Goal: Transaction & Acquisition: Book appointment/travel/reservation

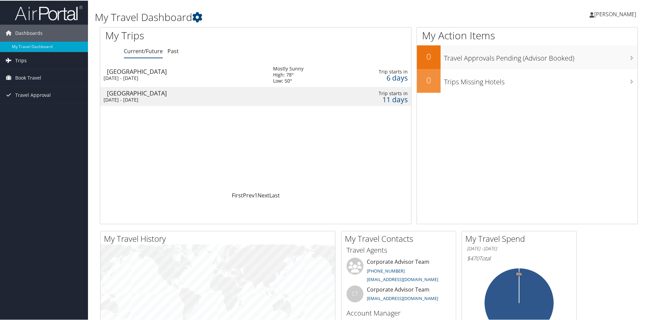
click at [20, 62] on span "Trips" at bounding box center [20, 59] width 11 height 17
click at [24, 107] on span "Book Travel" at bounding box center [28, 107] width 26 height 17
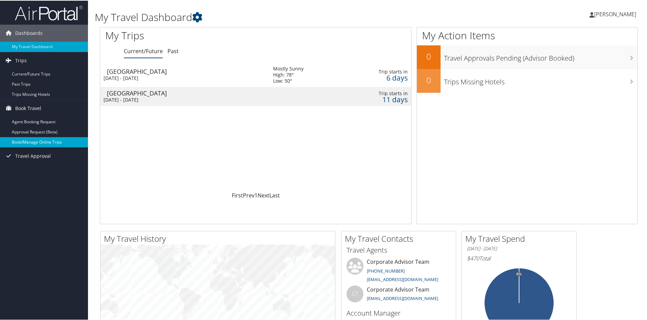
click at [22, 137] on link "Book/Manage Online Trips" at bounding box center [44, 141] width 88 height 10
click at [22, 139] on link "Book/Manage Online Trips" at bounding box center [44, 141] width 88 height 10
